Goal: Transaction & Acquisition: Book appointment/travel/reservation

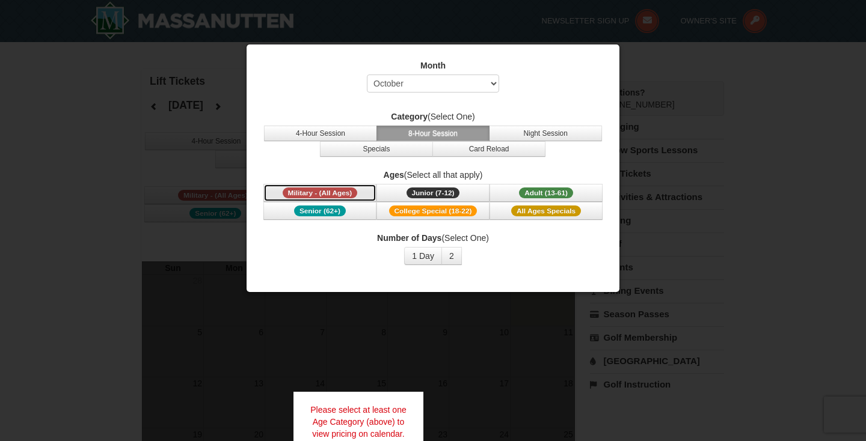
click at [331, 191] on span "Military - (All Ages)" at bounding box center [320, 193] width 75 height 11
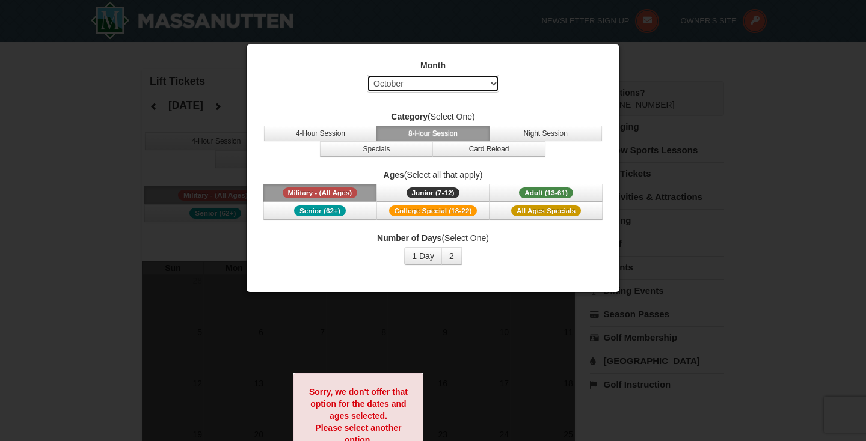
click at [443, 82] on select "Select October November December January February March April May June July Aug…" at bounding box center [433, 84] width 132 height 18
select select "1"
click at [367, 75] on select "Select October November December January February March April May June July Aug…" at bounding box center [433, 84] width 132 height 18
click at [472, 99] on div "Month Select October November December January February March April May June Ju…" at bounding box center [433, 163] width 361 height 224
click at [426, 127] on button "8-Hour Session" at bounding box center [432, 134] width 113 height 16
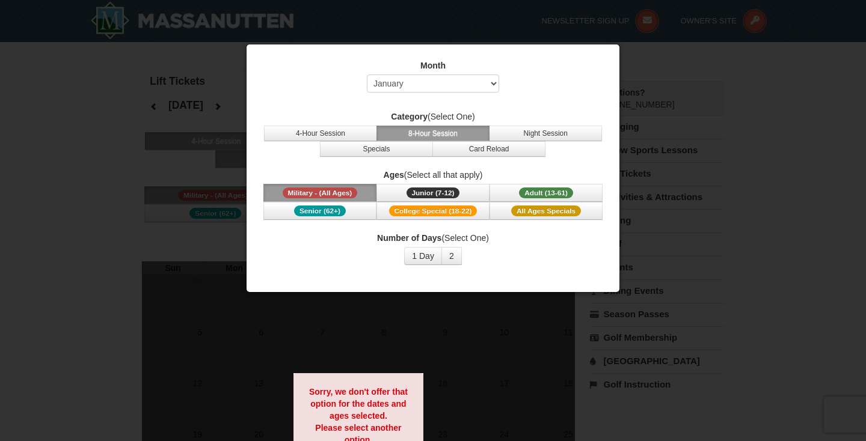
click at [343, 188] on span "Military - (All Ages)" at bounding box center [320, 193] width 75 height 11
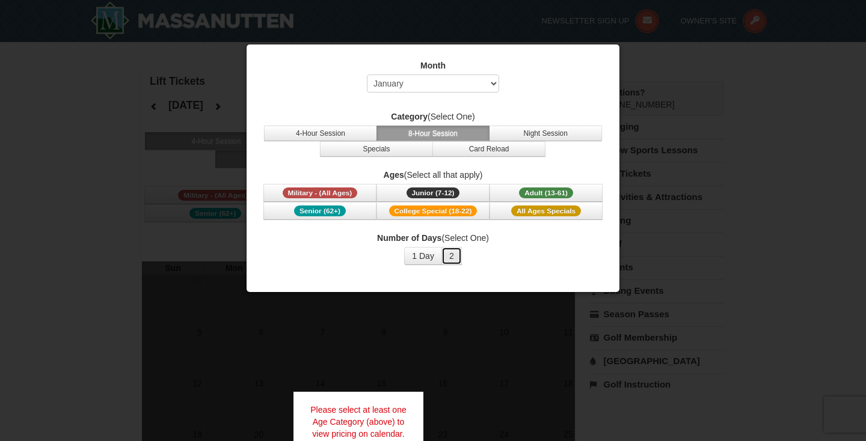
click at [452, 257] on button "2" at bounding box center [451, 256] width 20 height 18
click at [429, 260] on button "1 Day" at bounding box center [423, 256] width 38 height 18
click at [457, 259] on button "2" at bounding box center [451, 256] width 20 height 18
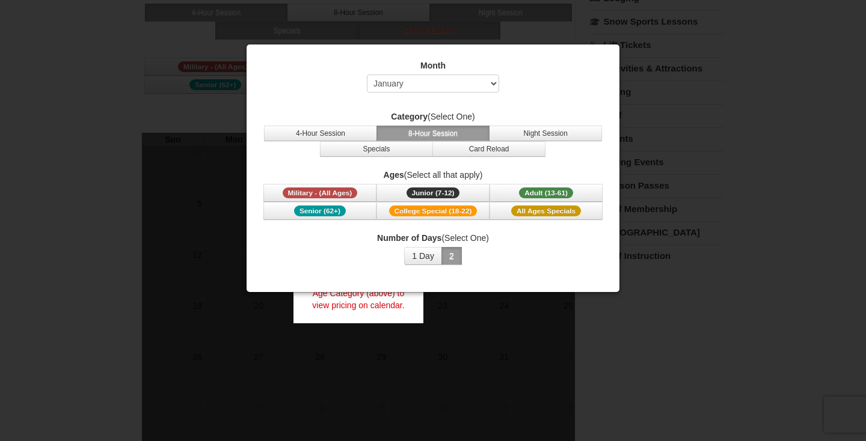
scroll to position [130, 0]
click at [728, 238] on div at bounding box center [433, 220] width 866 height 441
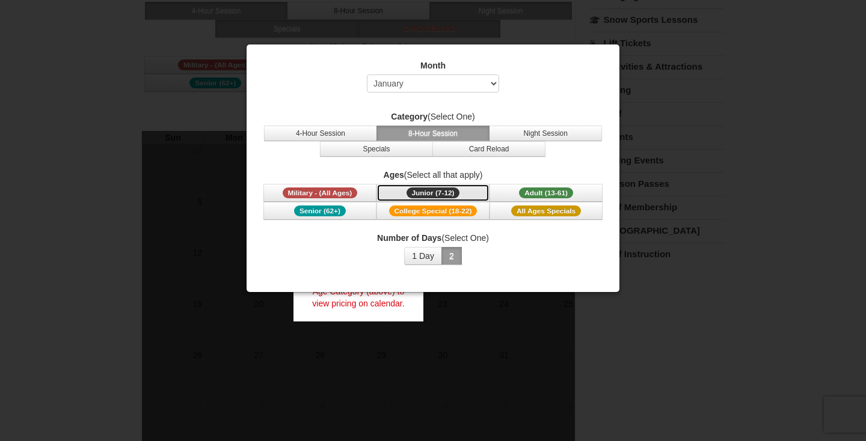
click at [453, 194] on span "Junior (7-12)" at bounding box center [433, 193] width 54 height 11
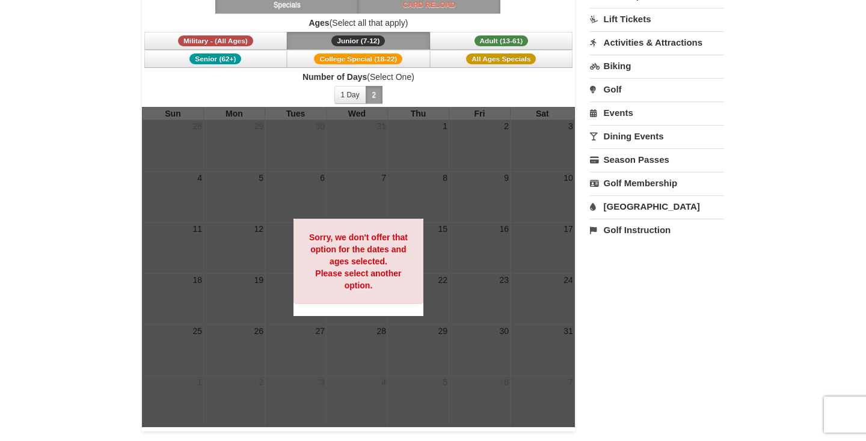
scroll to position [154, 0]
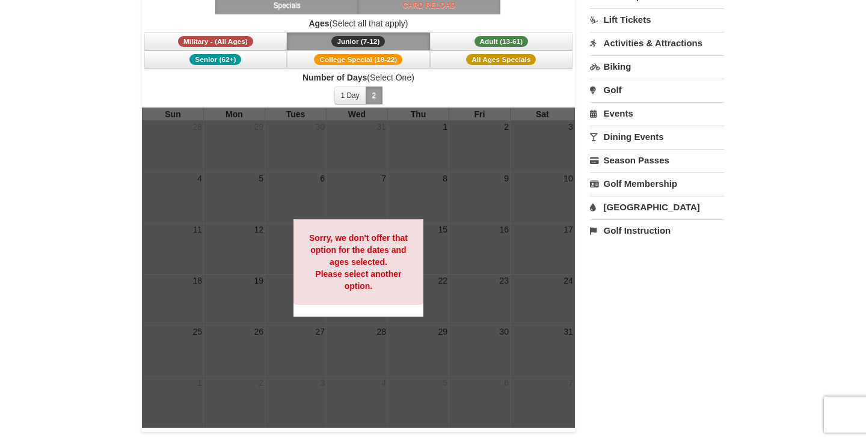
click at [304, 267] on div "Sorry, we don't offer that option for the dates and ages selected. Please selec…" at bounding box center [358, 261] width 130 height 85
click at [242, 40] on span "Military - (All Ages)" at bounding box center [215, 41] width 75 height 11
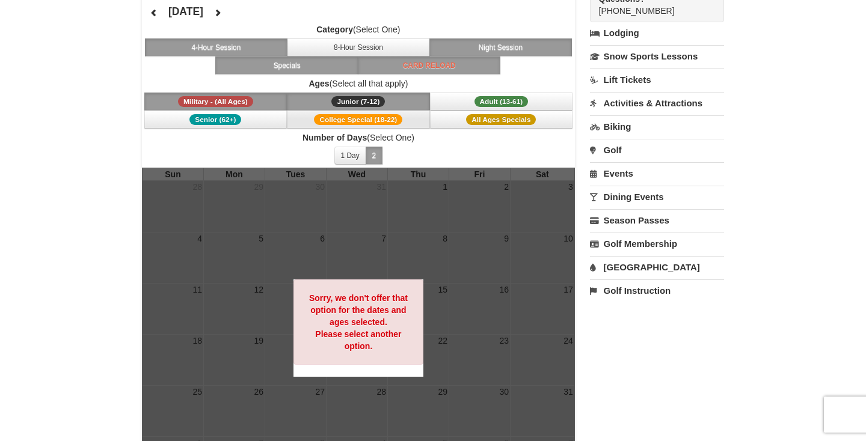
scroll to position [92, 0]
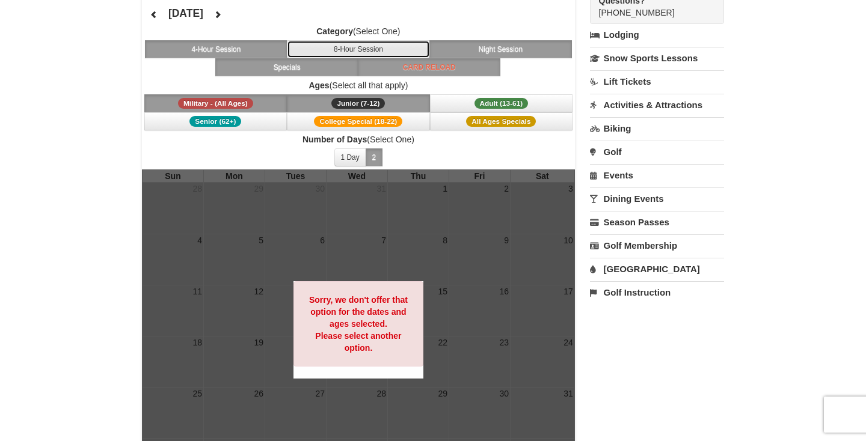
click at [331, 48] on button "8-Hour Session" at bounding box center [358, 49] width 143 height 18
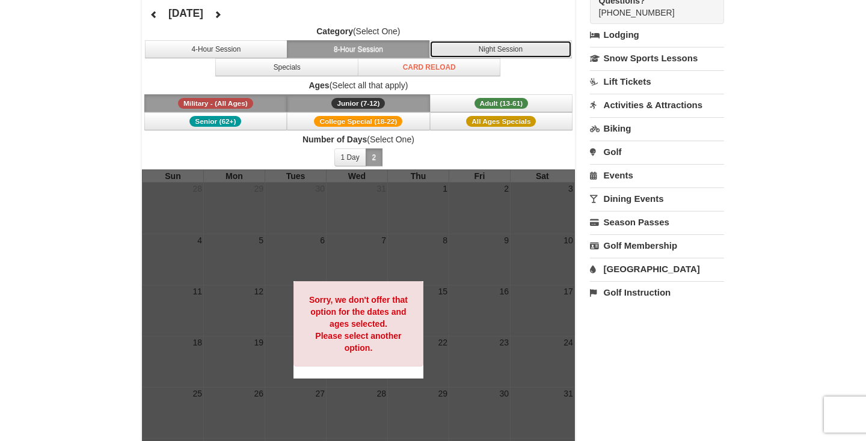
click at [499, 49] on button "Night Session" at bounding box center [500, 49] width 143 height 18
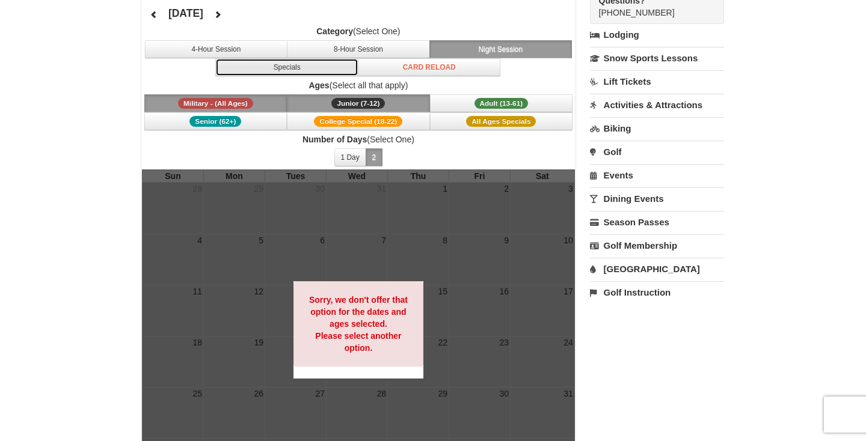
click at [296, 65] on button "Specials" at bounding box center [286, 67] width 143 height 18
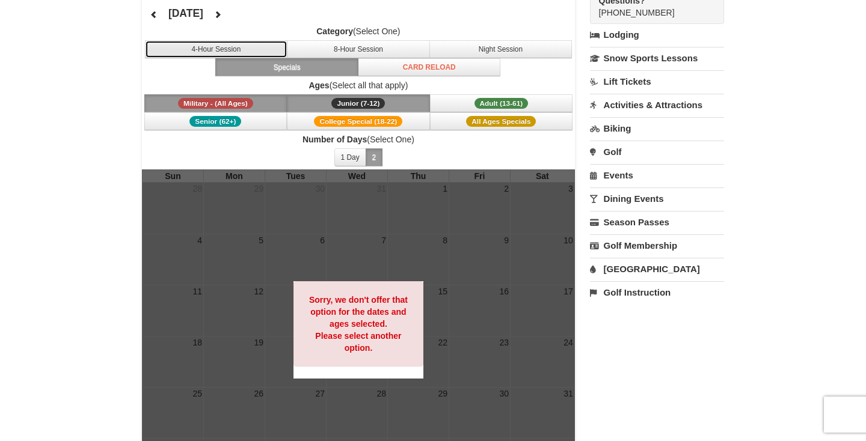
click at [245, 52] on button "4-Hour Session" at bounding box center [216, 49] width 143 height 18
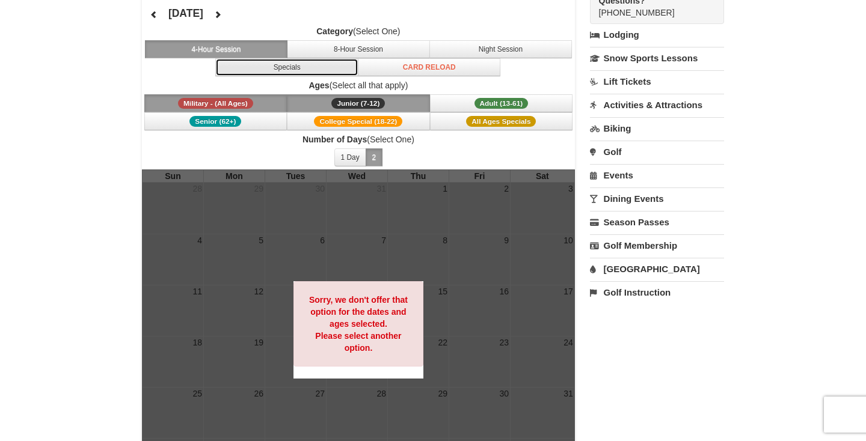
click at [354, 66] on button "Specials" at bounding box center [286, 67] width 143 height 18
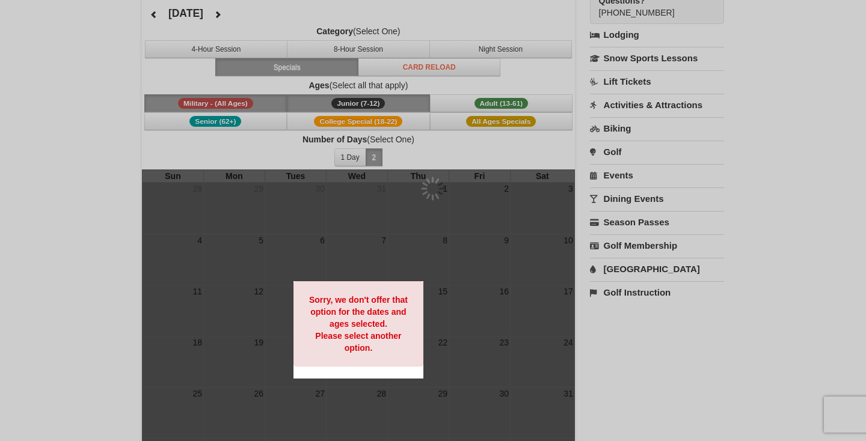
click at [362, 48] on div at bounding box center [433, 220] width 866 height 441
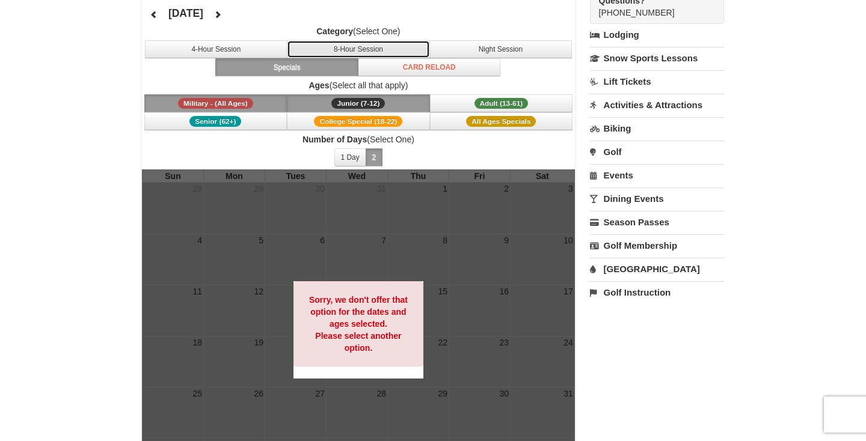
click at [362, 48] on button "8-Hour Session" at bounding box center [358, 49] width 143 height 18
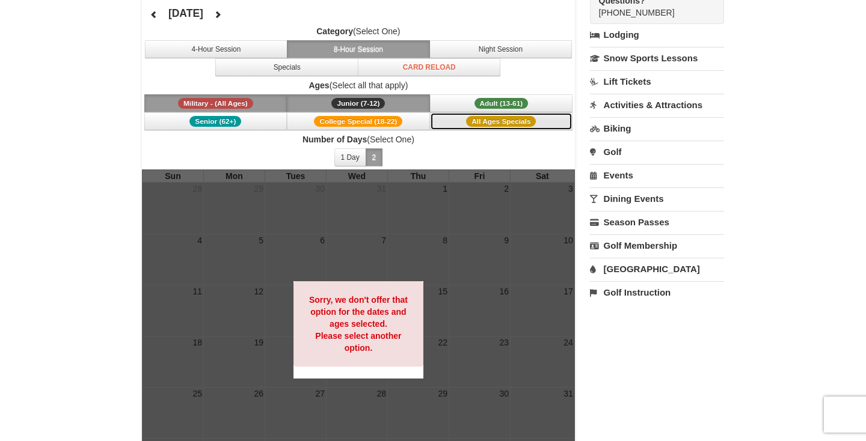
click at [495, 120] on span "All Ages Specials" at bounding box center [501, 121] width 70 height 11
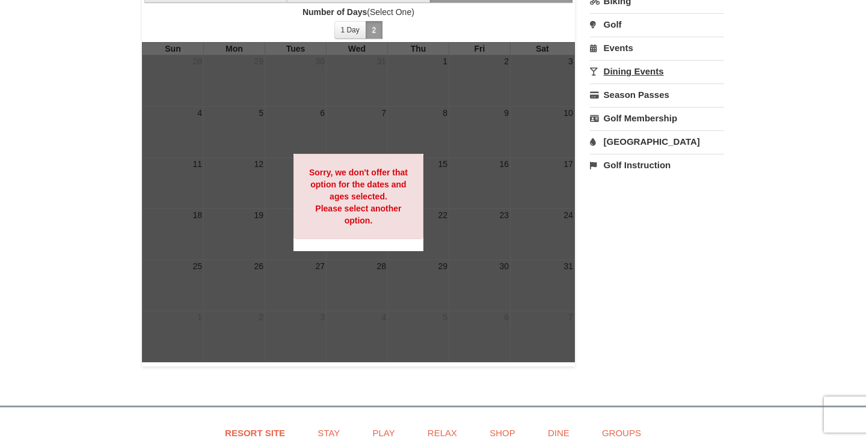
scroll to position [218, 0]
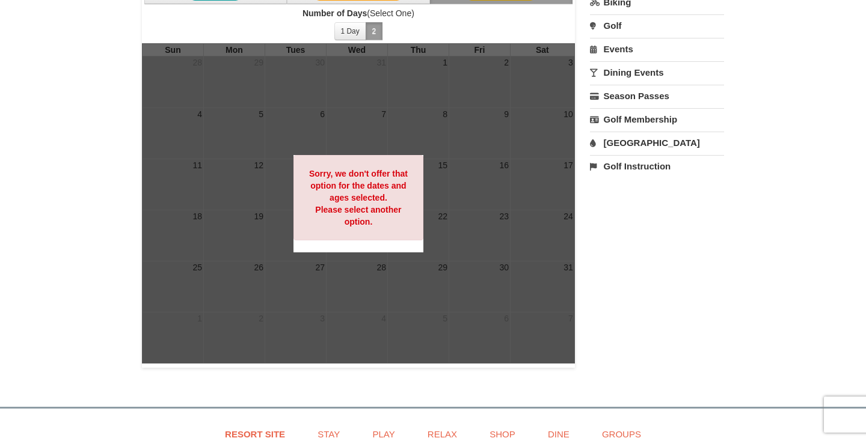
click at [354, 216] on div "Sorry, we don't offer that option for the dates and ages selected. Please selec…" at bounding box center [358, 197] width 130 height 85
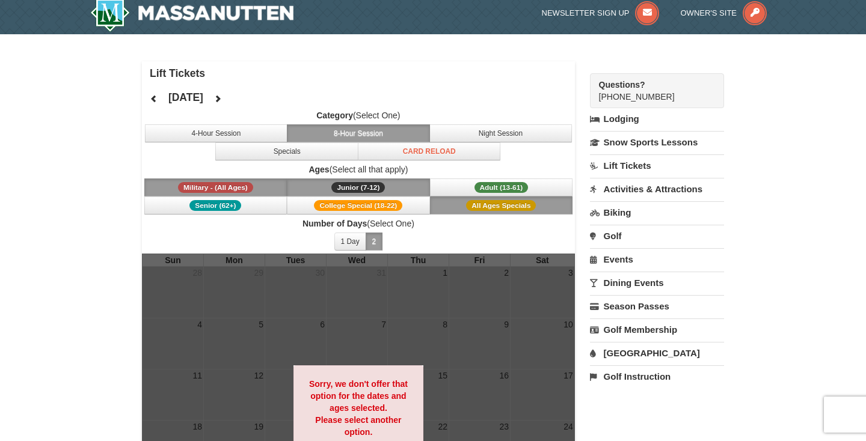
scroll to position [0, 0]
